Goal: Information Seeking & Learning: Learn about a topic

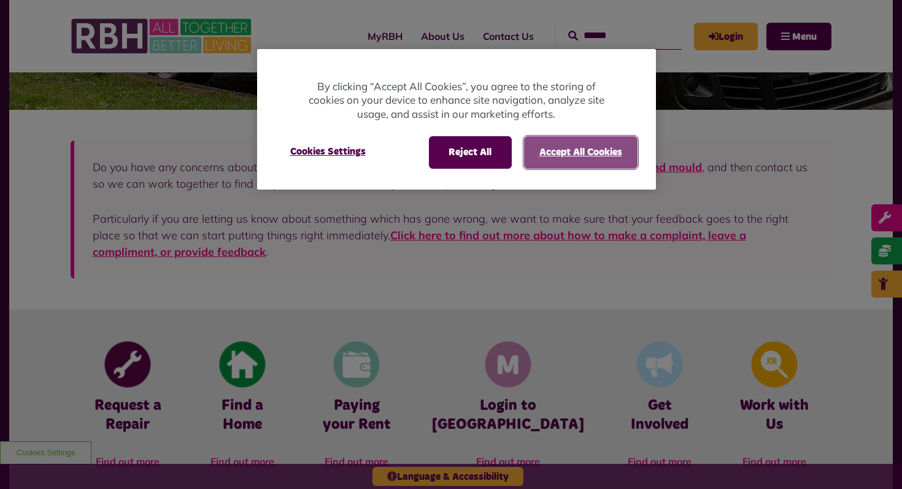
click at [582, 151] on button "Accept All Cookies" at bounding box center [581, 152] width 114 height 32
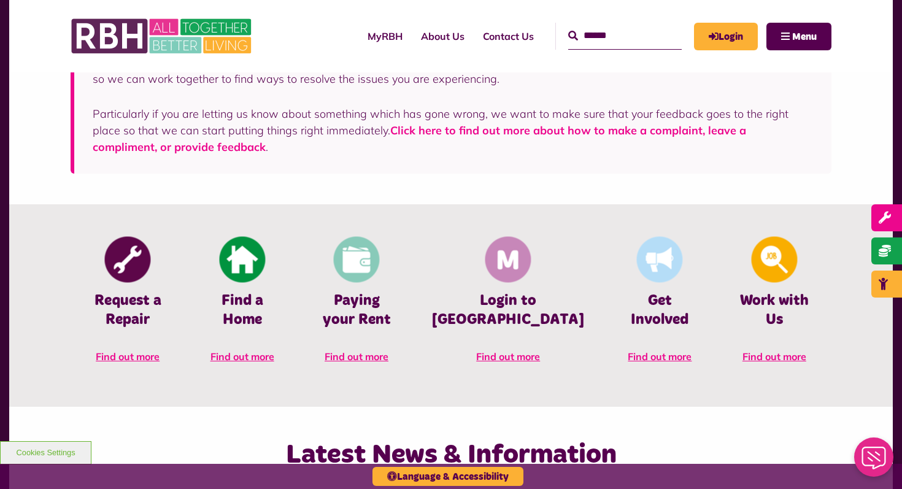
scroll to position [421, 0]
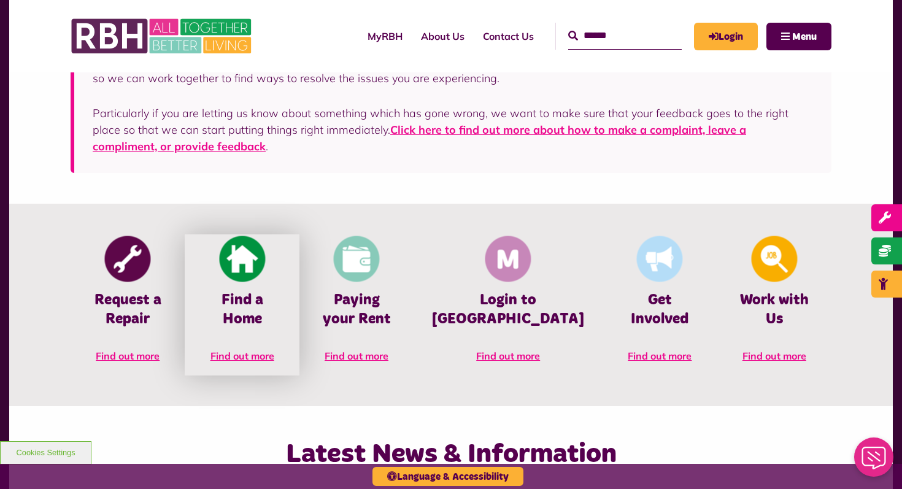
click at [263, 296] on h4 "Find a Home" at bounding box center [241, 310] width 77 height 38
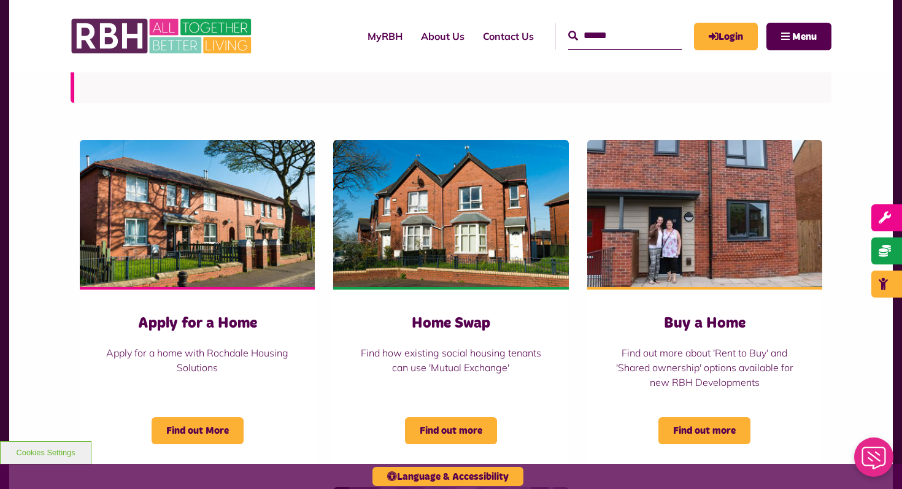
scroll to position [454, 0]
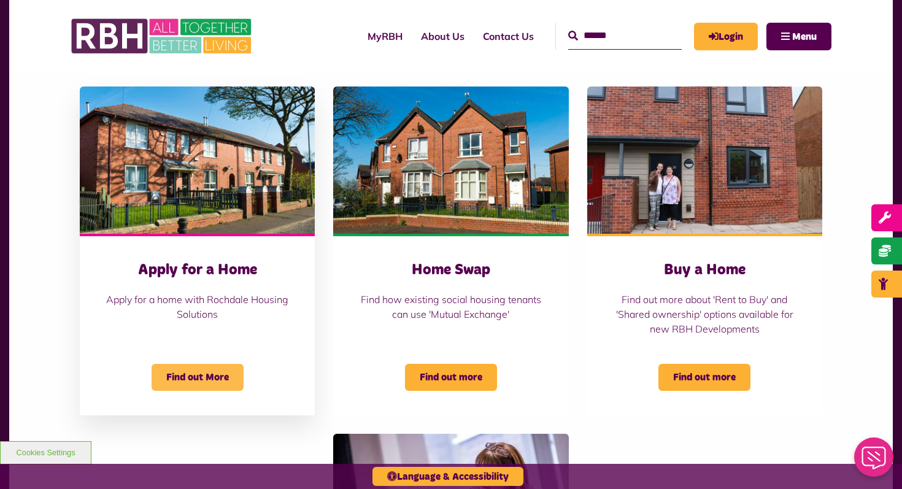
click at [198, 375] on span "Find out More" at bounding box center [198, 377] width 92 height 27
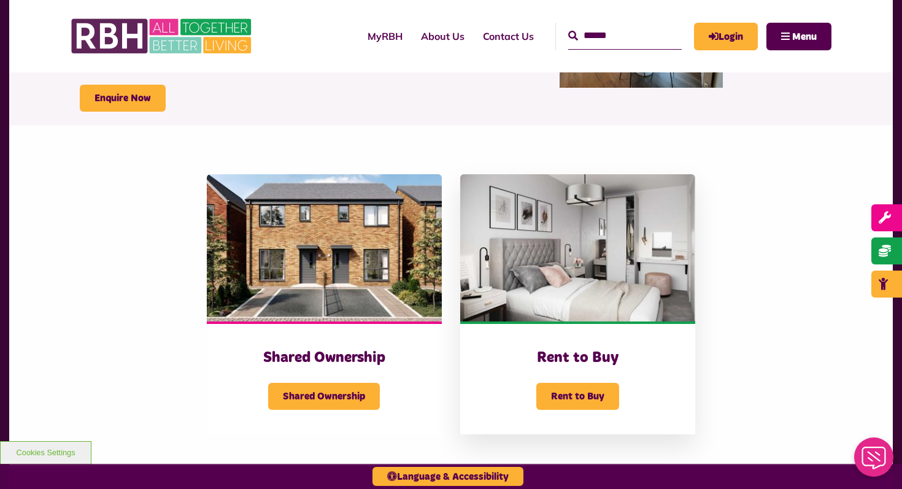
click at [575, 369] on div "Rent to Buy" at bounding box center [578, 389] width 186 height 42
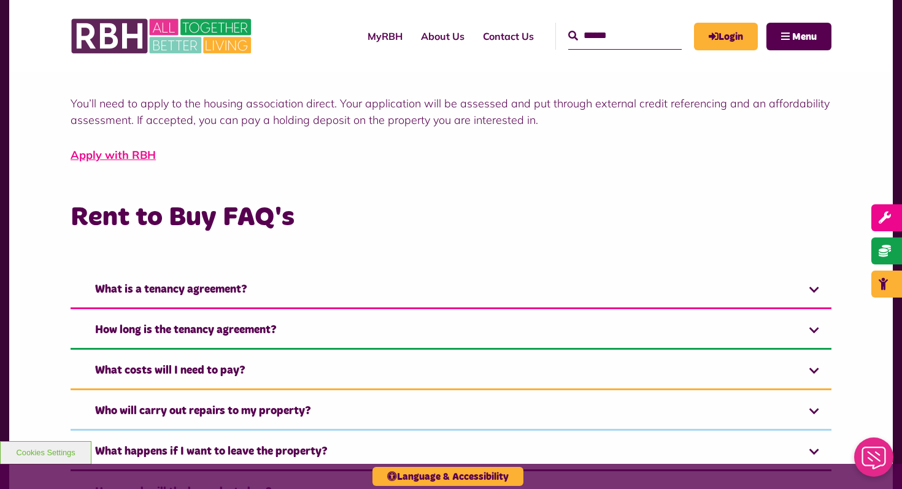
scroll to position [739, 0]
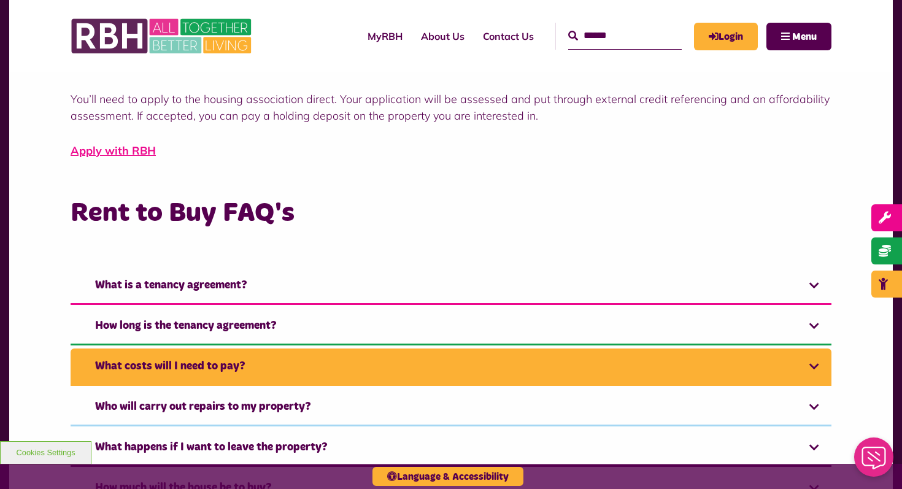
click at [480, 358] on link "What costs will I need to pay?" at bounding box center [451, 367] width 761 height 37
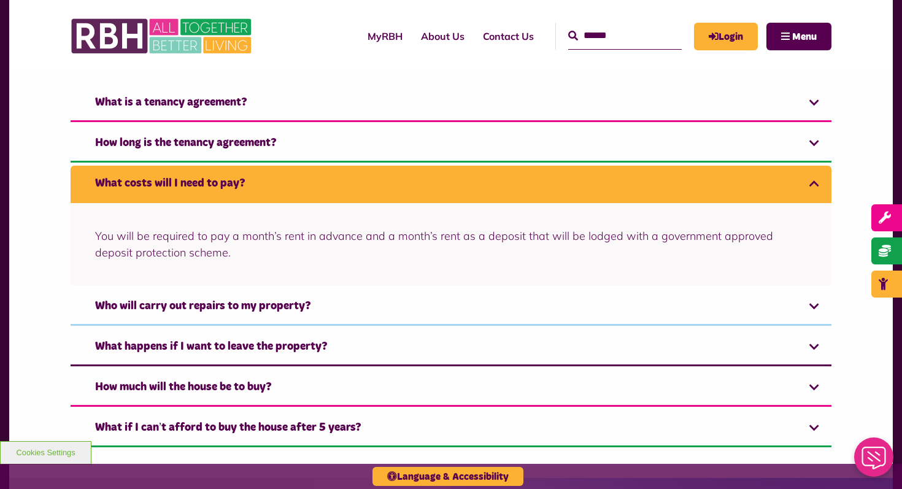
scroll to position [926, 0]
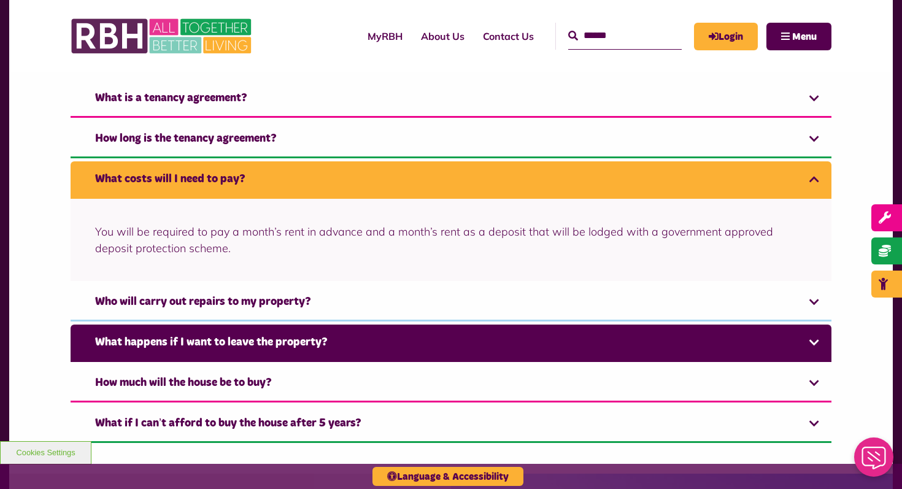
click at [483, 333] on link "What happens if I want to leave the property?" at bounding box center [451, 343] width 761 height 37
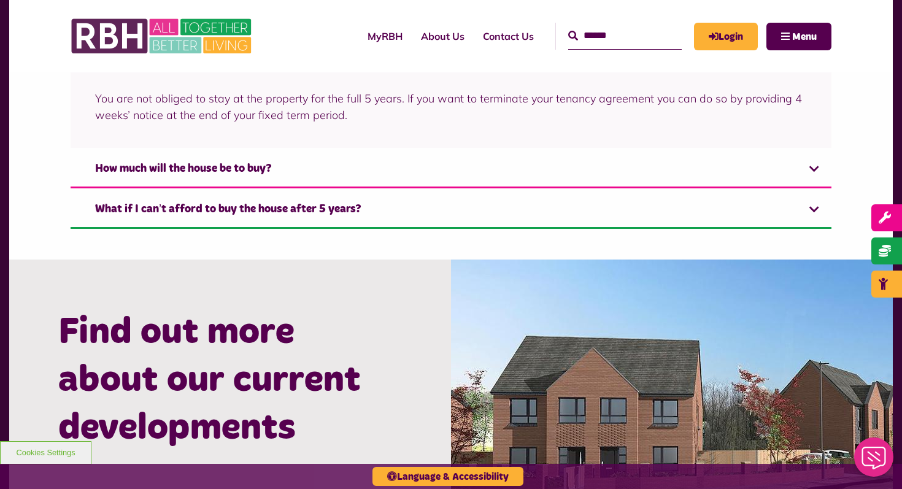
scroll to position [1127, 0]
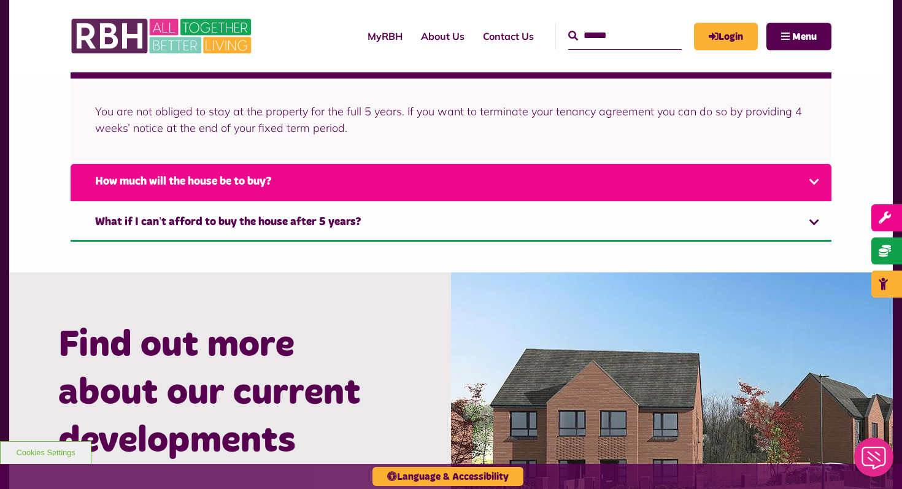
click at [423, 182] on link "How much will the house be to buy?" at bounding box center [451, 182] width 761 height 37
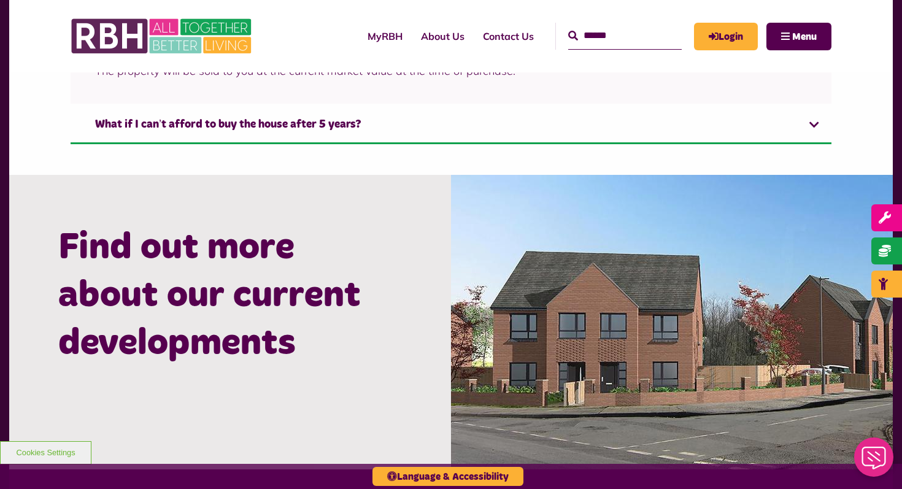
scroll to position [1209, 0]
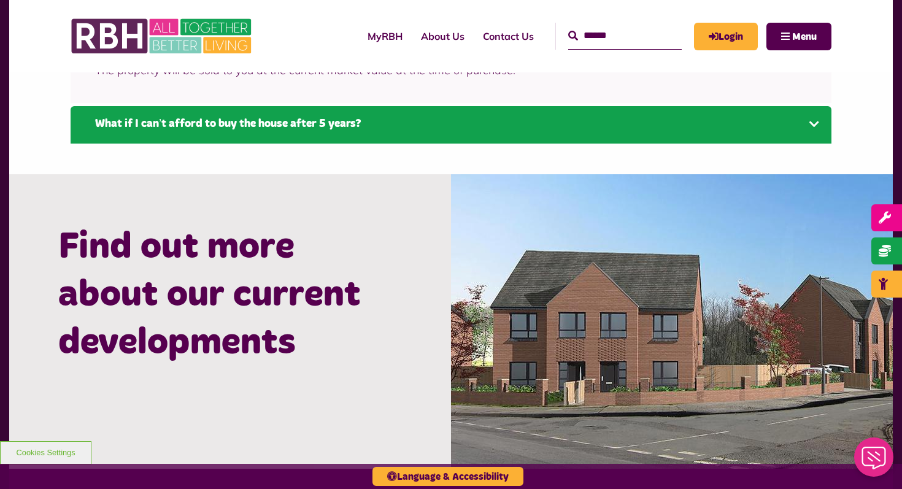
click at [413, 133] on link "What if I can’t afford to buy the house after 5 years?" at bounding box center [451, 124] width 761 height 37
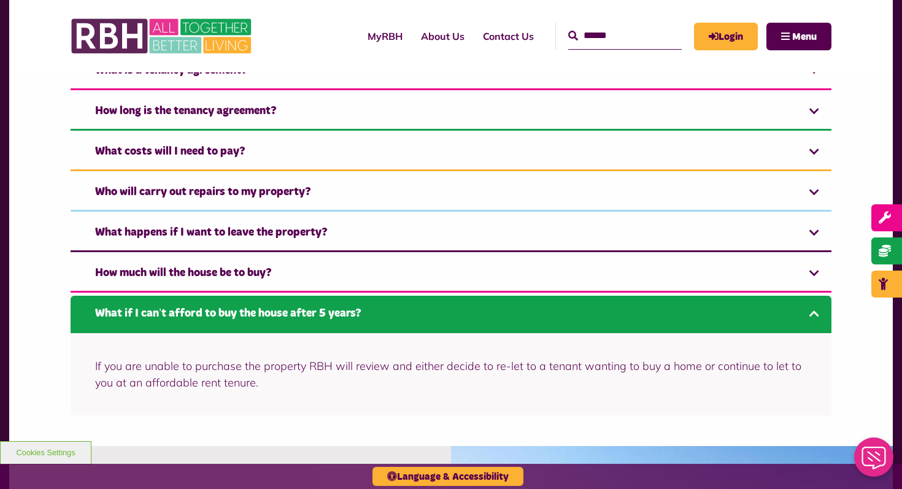
scroll to position [941, 0]
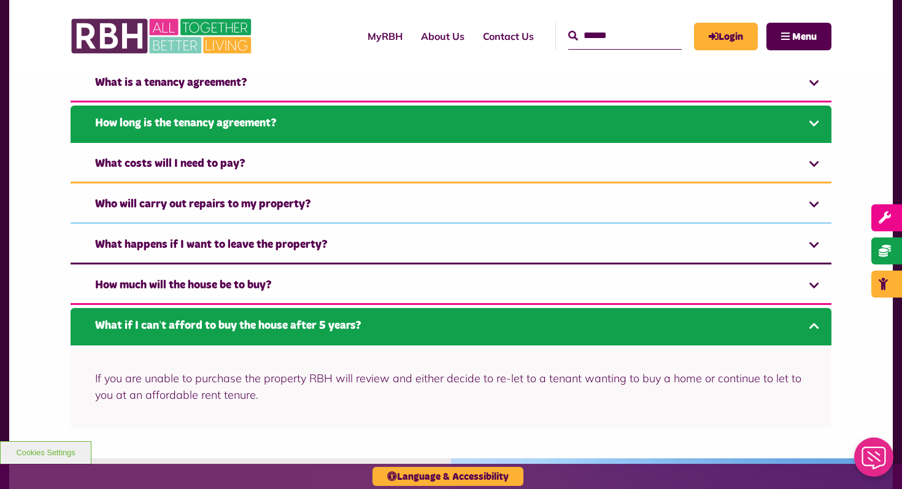
click at [424, 123] on link "How long is the tenancy agreement?" at bounding box center [451, 124] width 761 height 37
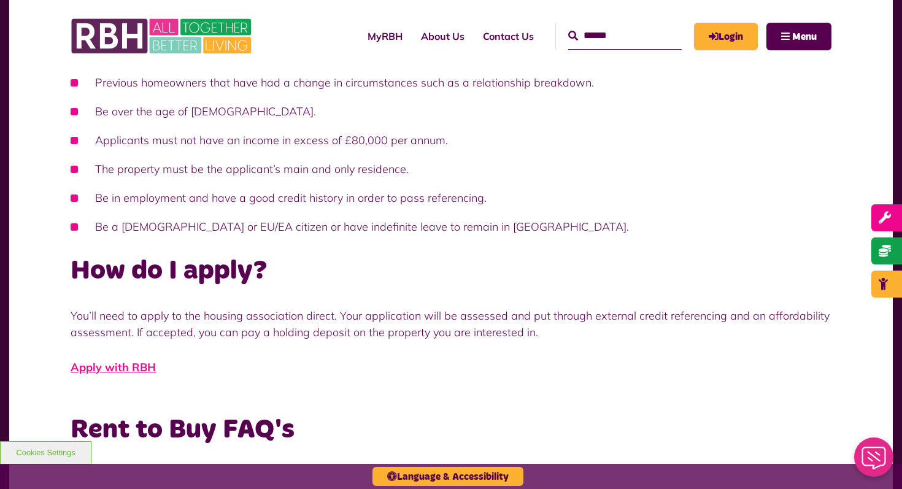
scroll to position [535, 0]
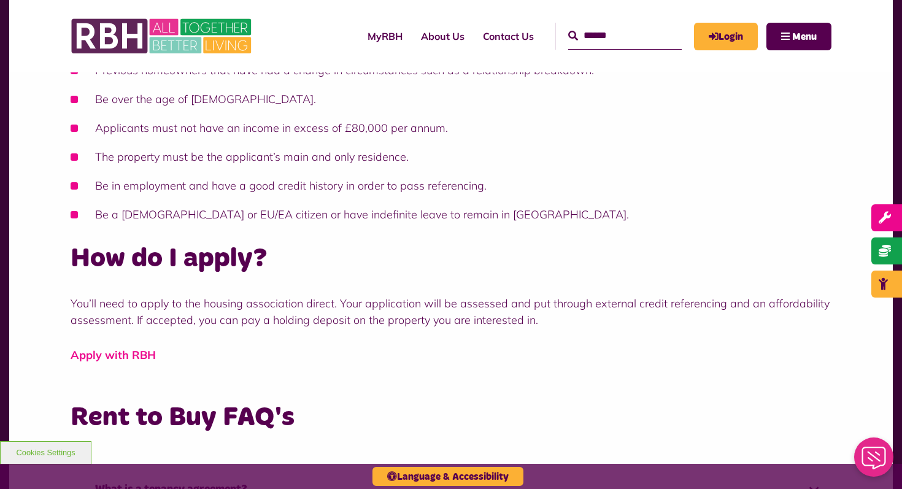
click at [103, 353] on link "Apply with RBH" at bounding box center [113, 355] width 85 height 14
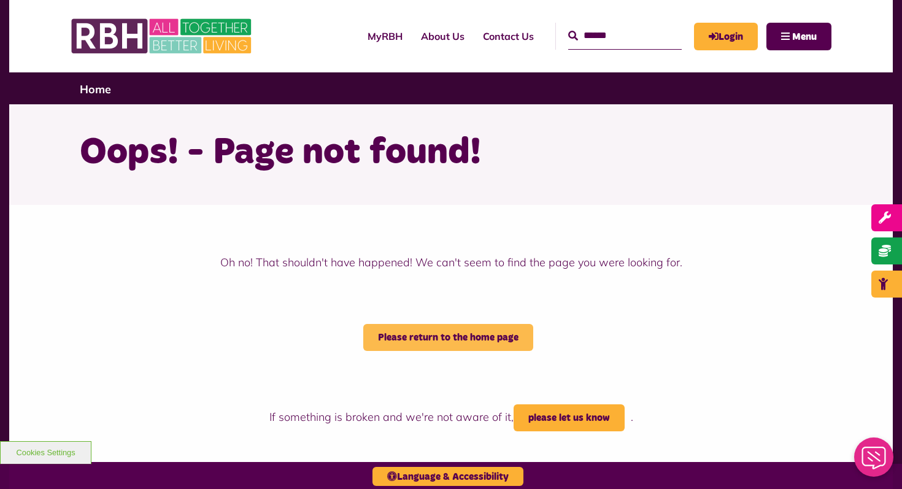
click at [457, 341] on link "Please return to the home page" at bounding box center [448, 337] width 170 height 27
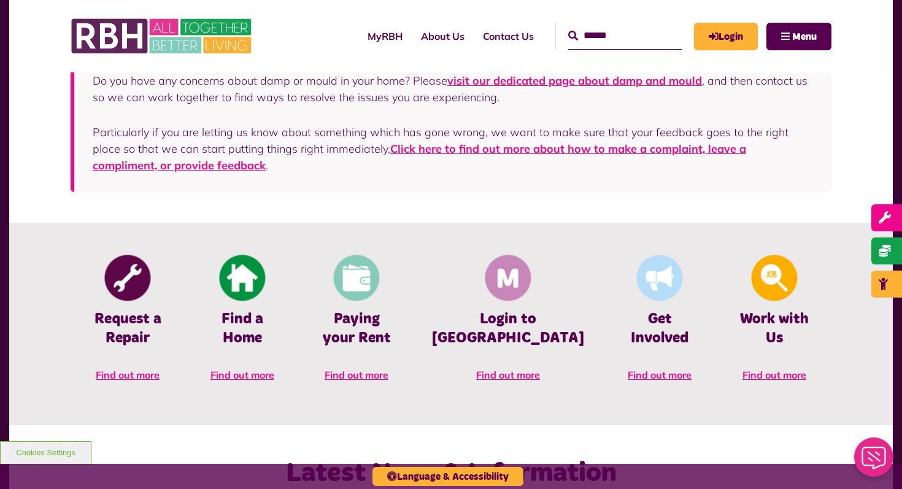
scroll to position [431, 0]
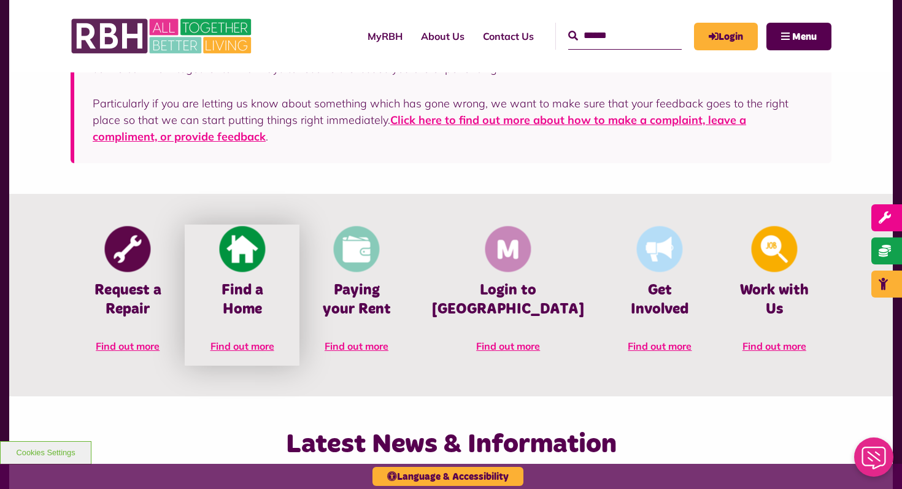
click at [273, 340] on span "Find out more" at bounding box center [242, 346] width 64 height 12
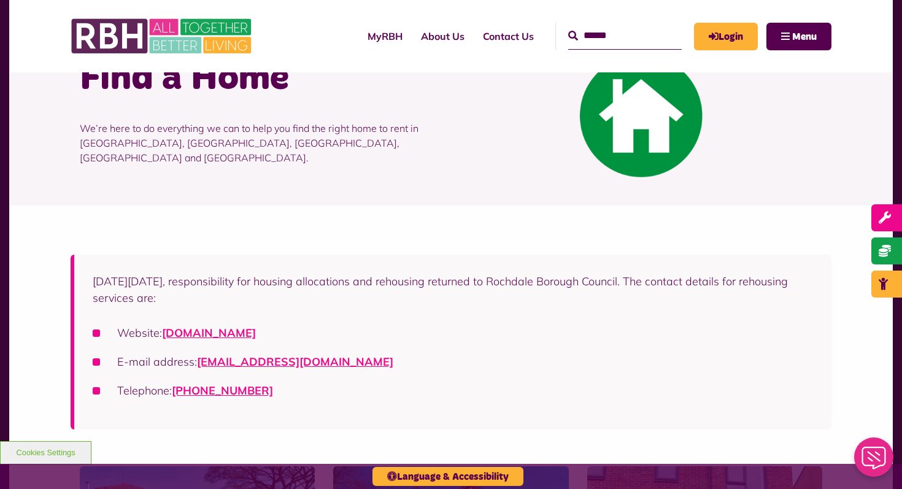
scroll to position [96, 0]
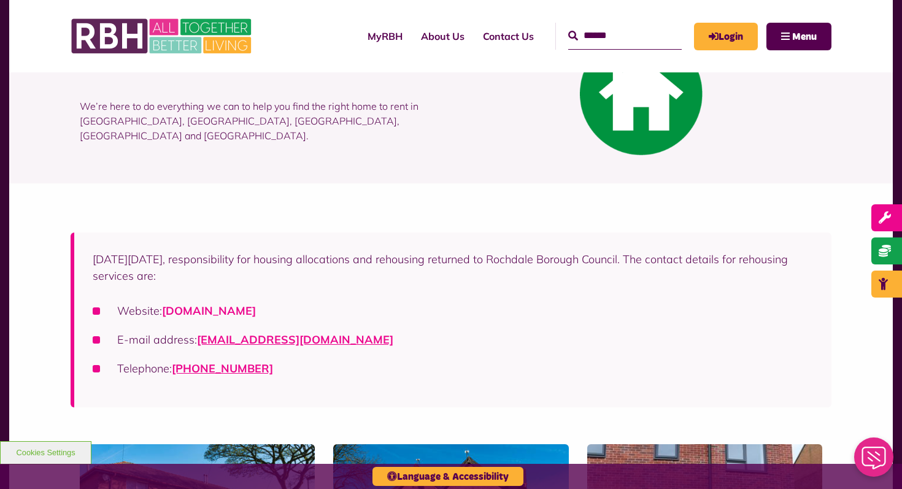
click at [256, 308] on link "[DOMAIN_NAME]" at bounding box center [209, 311] width 94 height 14
